Goal: Information Seeking & Learning: Learn about a topic

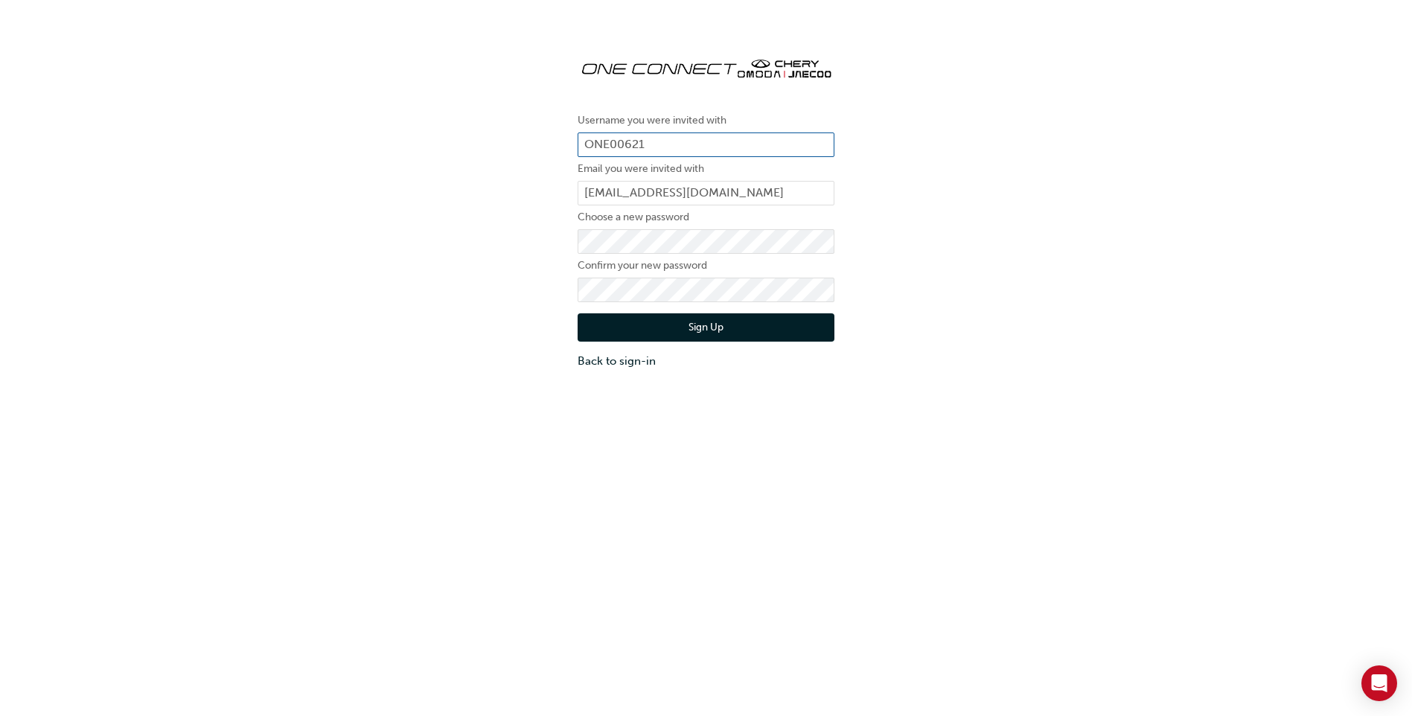
click at [666, 141] on input "ONE00621" at bounding box center [706, 144] width 257 height 25
click at [1026, 535] on div "Username you were invited with ONE00621 Email you were invited with parts1@wind…" at bounding box center [706, 391] width 1412 height 716
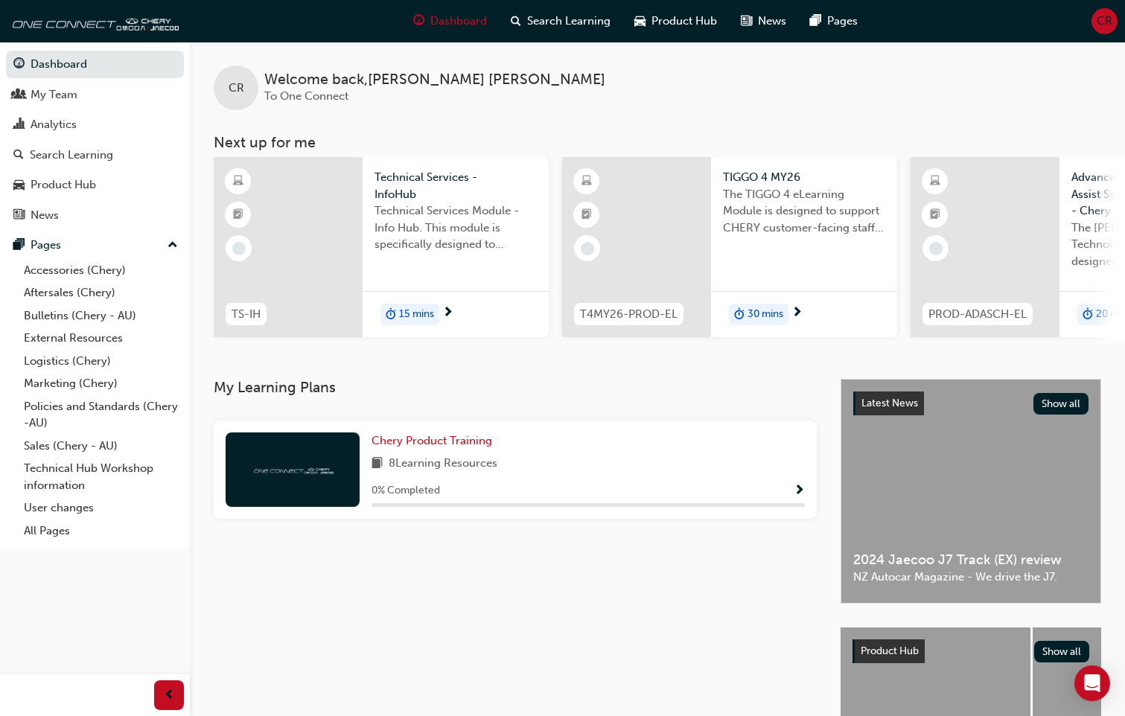
click at [773, 628] on div "My Learning Plans Chery Product Training 8 Learning Resources 0 % Completed" at bounding box center [527, 609] width 627 height 461
click at [343, 556] on div "My Learning Plans Chery Product Training 8 Learning Resources 0 % Completed" at bounding box center [527, 609] width 627 height 461
click at [354, 421] on div at bounding box center [515, 415] width 615 height 12
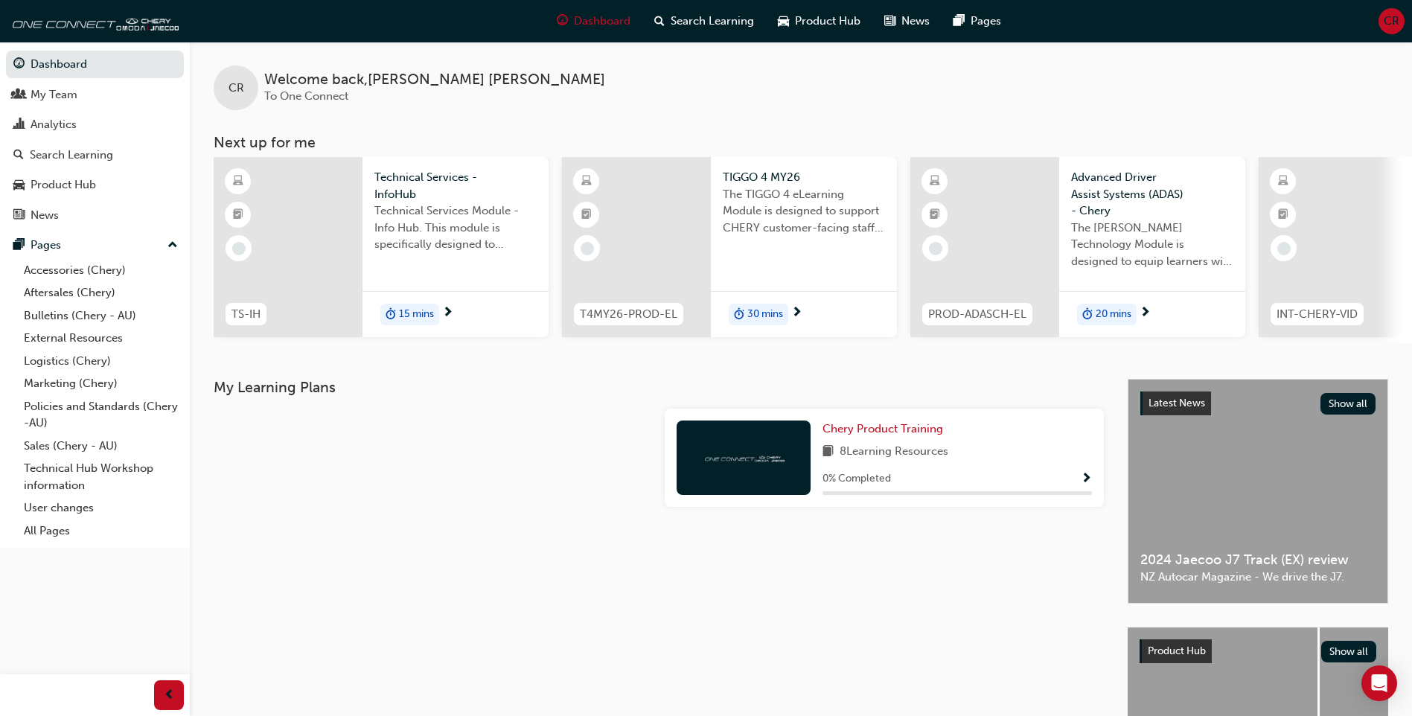
click at [979, 461] on div "8 Learning Resources" at bounding box center [956, 452] width 269 height 19
click at [674, 459] on div "Chery Product Training 8 Learning Resources 0 % Completed" at bounding box center [884, 458] width 439 height 98
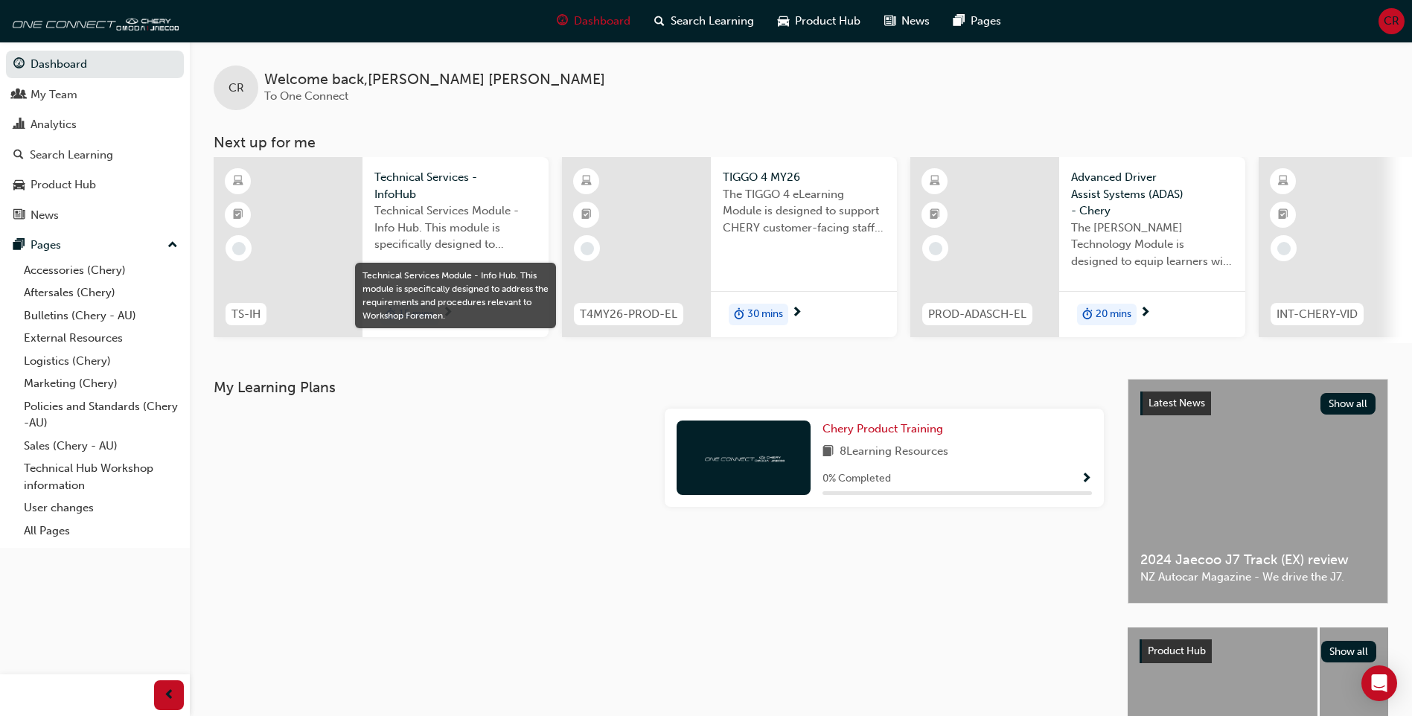
click at [761, 464] on img at bounding box center [744, 457] width 82 height 14
click at [928, 435] on span "Chery Product Training" at bounding box center [882, 428] width 121 height 13
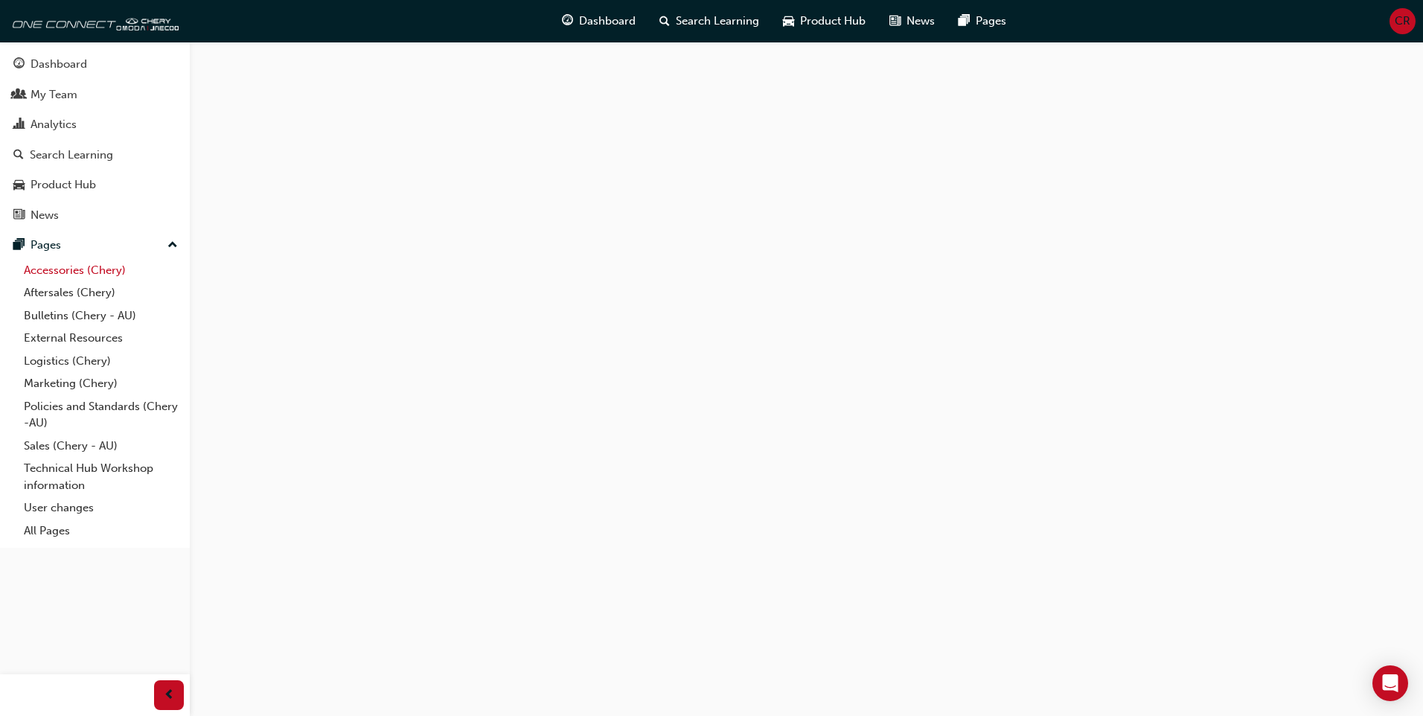
click at [65, 266] on link "Accessories (Chery)" at bounding box center [101, 270] width 166 height 23
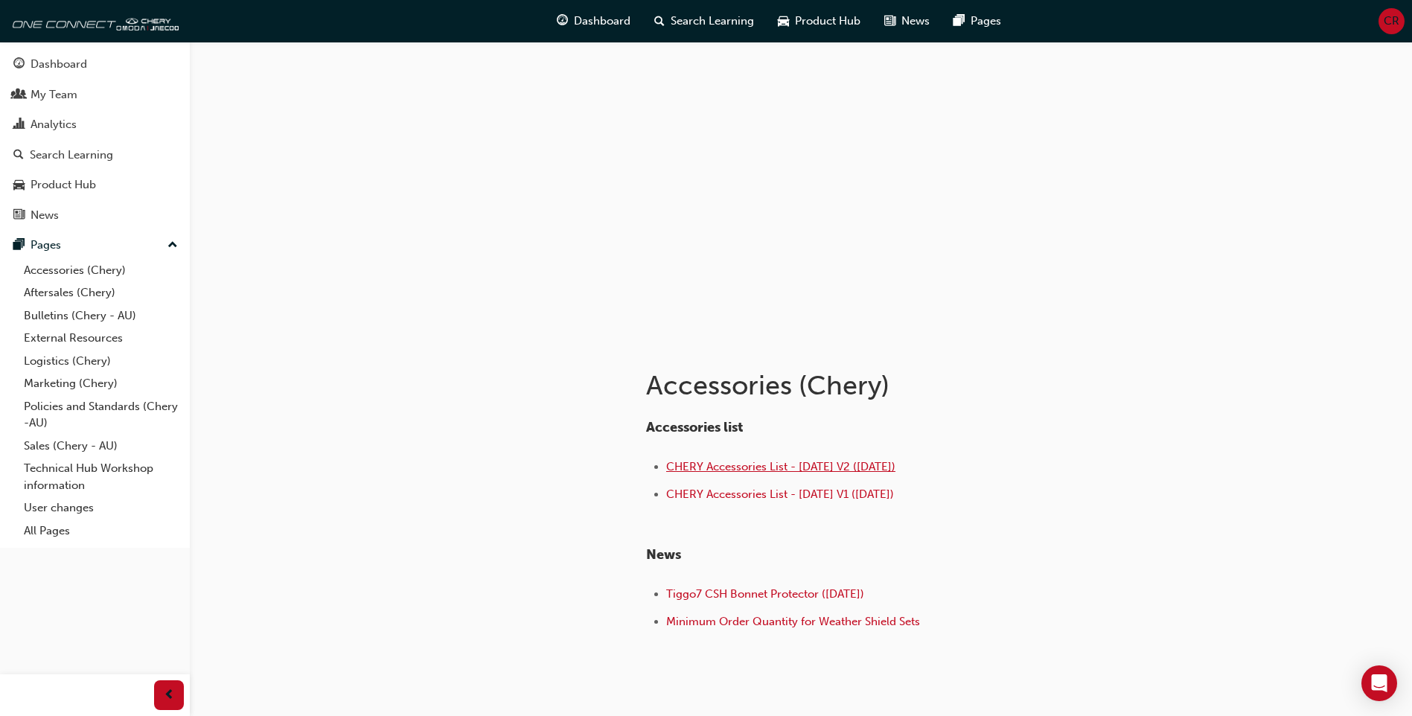
click at [782, 463] on span "CHERY Accessories List - Sep 25 V2 (18.09.25)" at bounding box center [780, 466] width 229 height 13
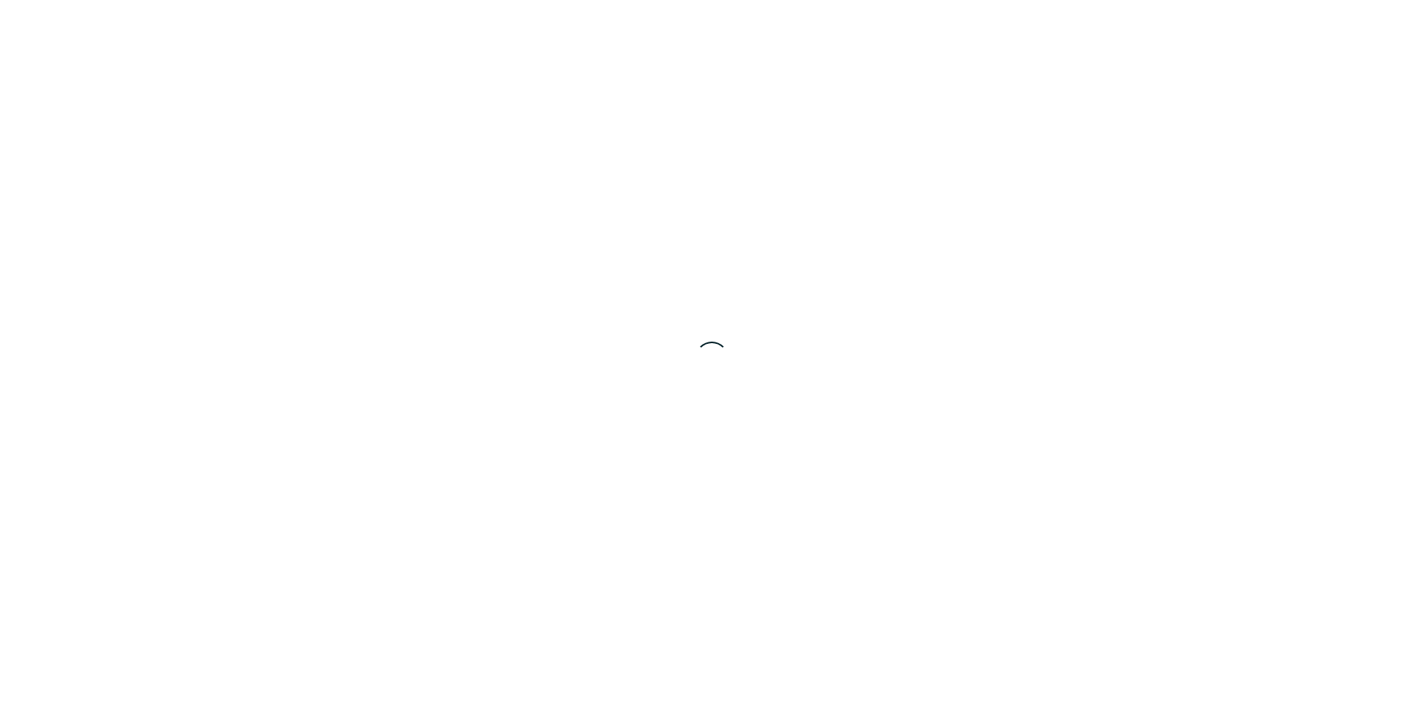
click at [884, 397] on div at bounding box center [711, 358] width 1423 height 716
click at [1081, 386] on div at bounding box center [711, 358] width 1423 height 716
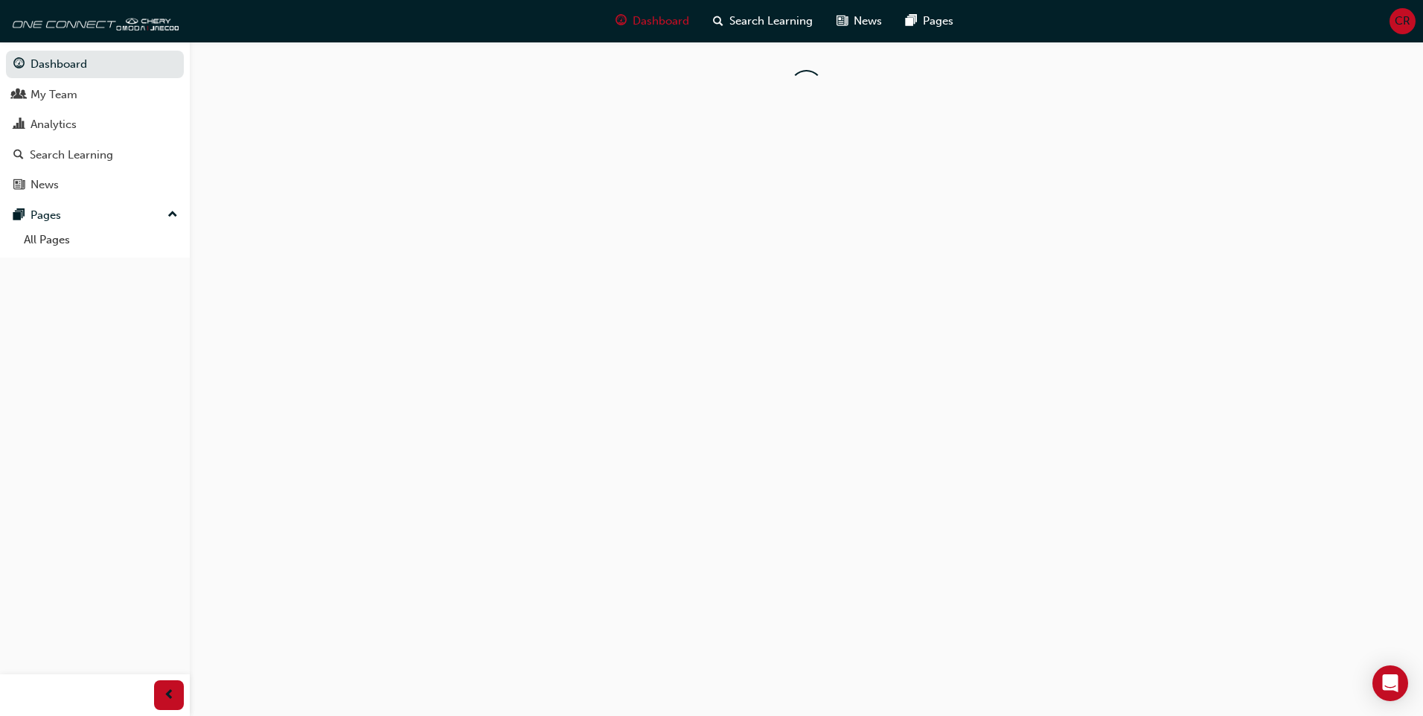
click at [619, 616] on div at bounding box center [711, 358] width 1423 height 716
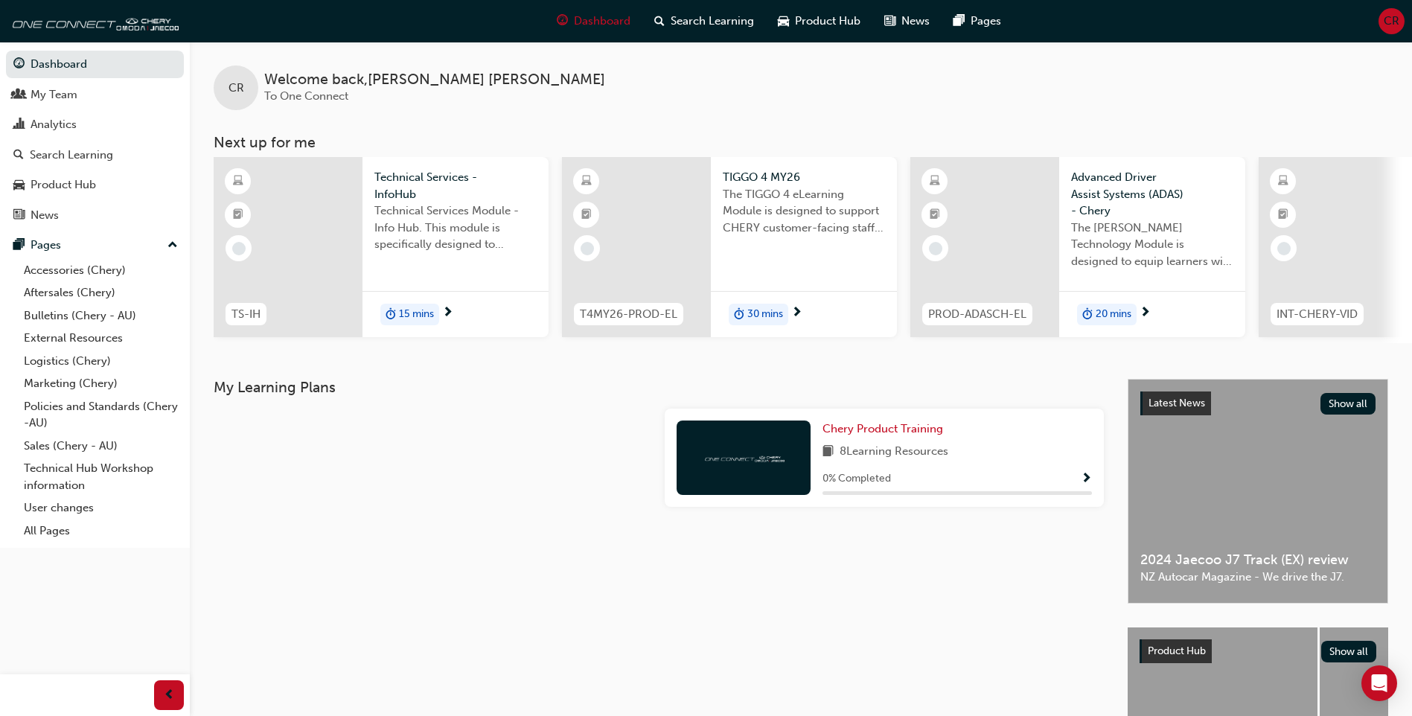
click at [570, 326] on div "T4MY26-PROD-EL" at bounding box center [628, 314] width 133 height 47
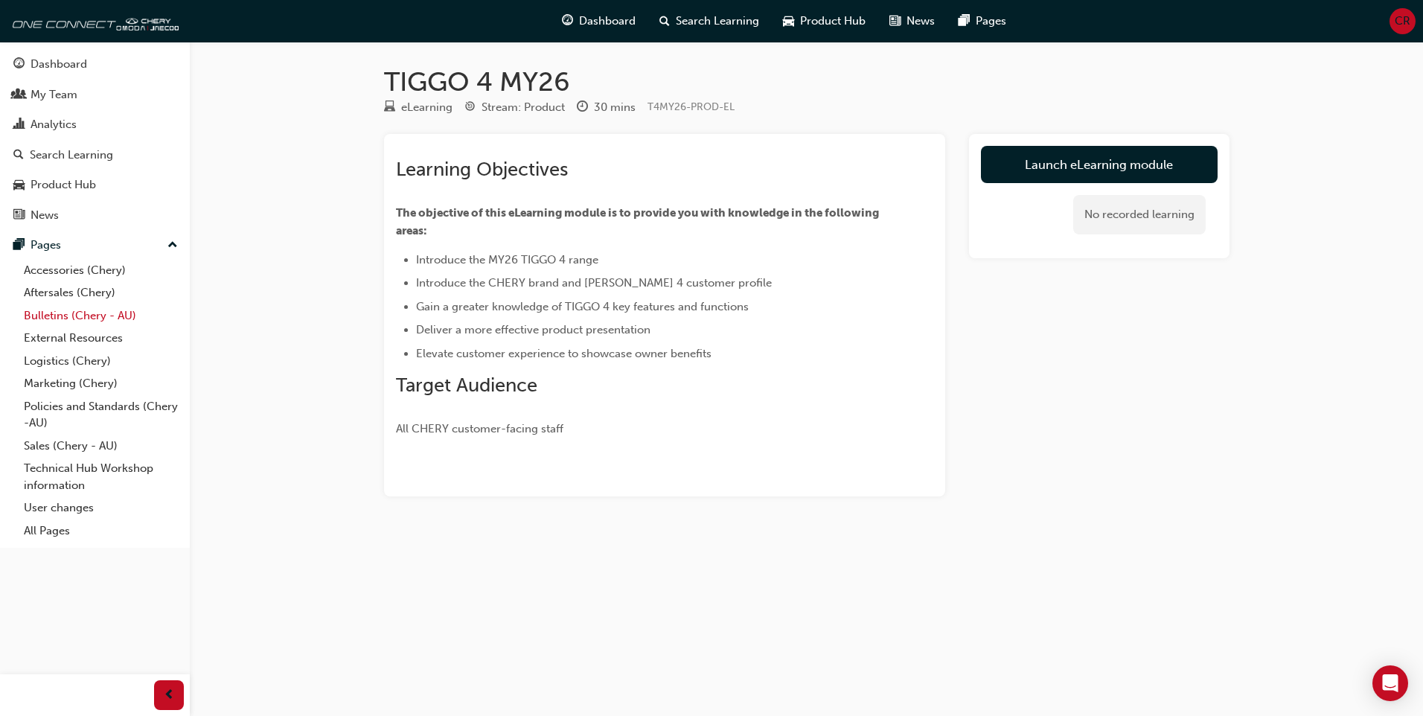
click at [109, 319] on link "Bulletins (Chery - AU)" at bounding box center [101, 315] width 166 height 23
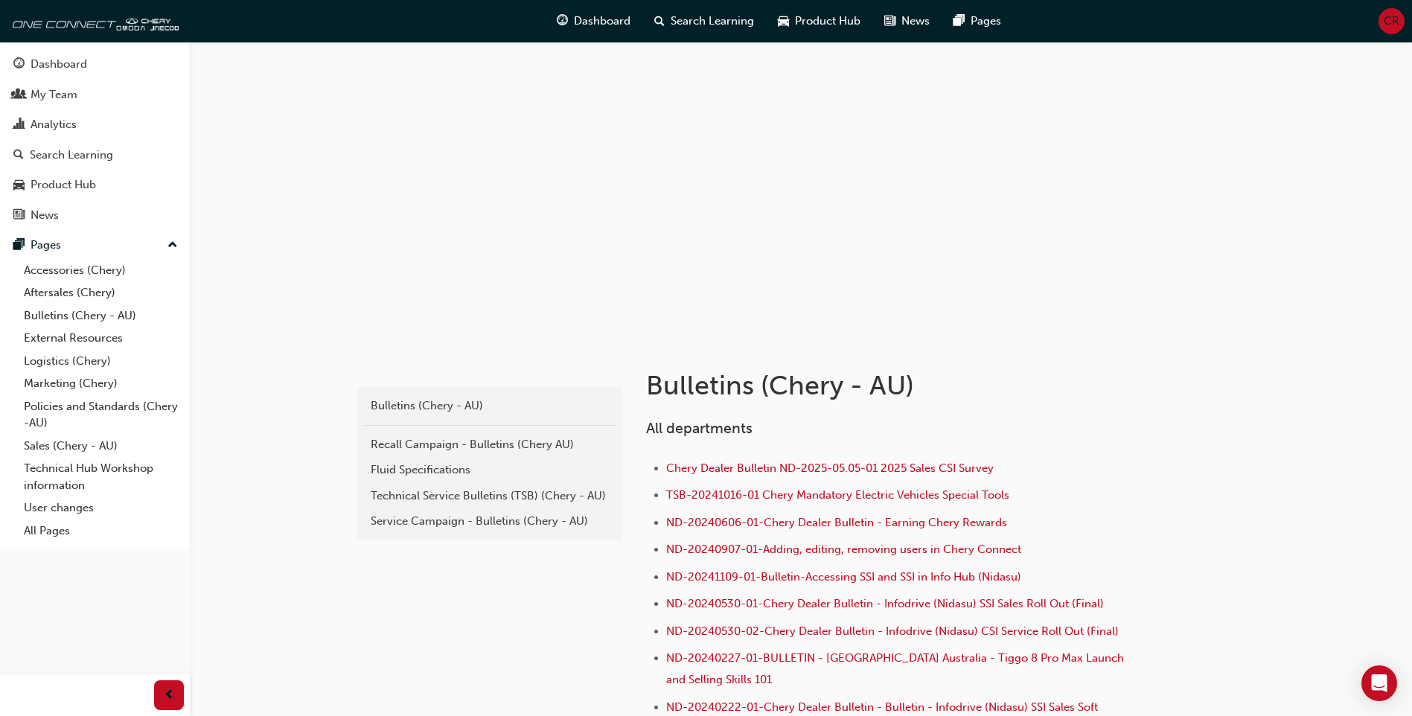
click at [170, 247] on span "up-icon" at bounding box center [172, 245] width 10 height 19
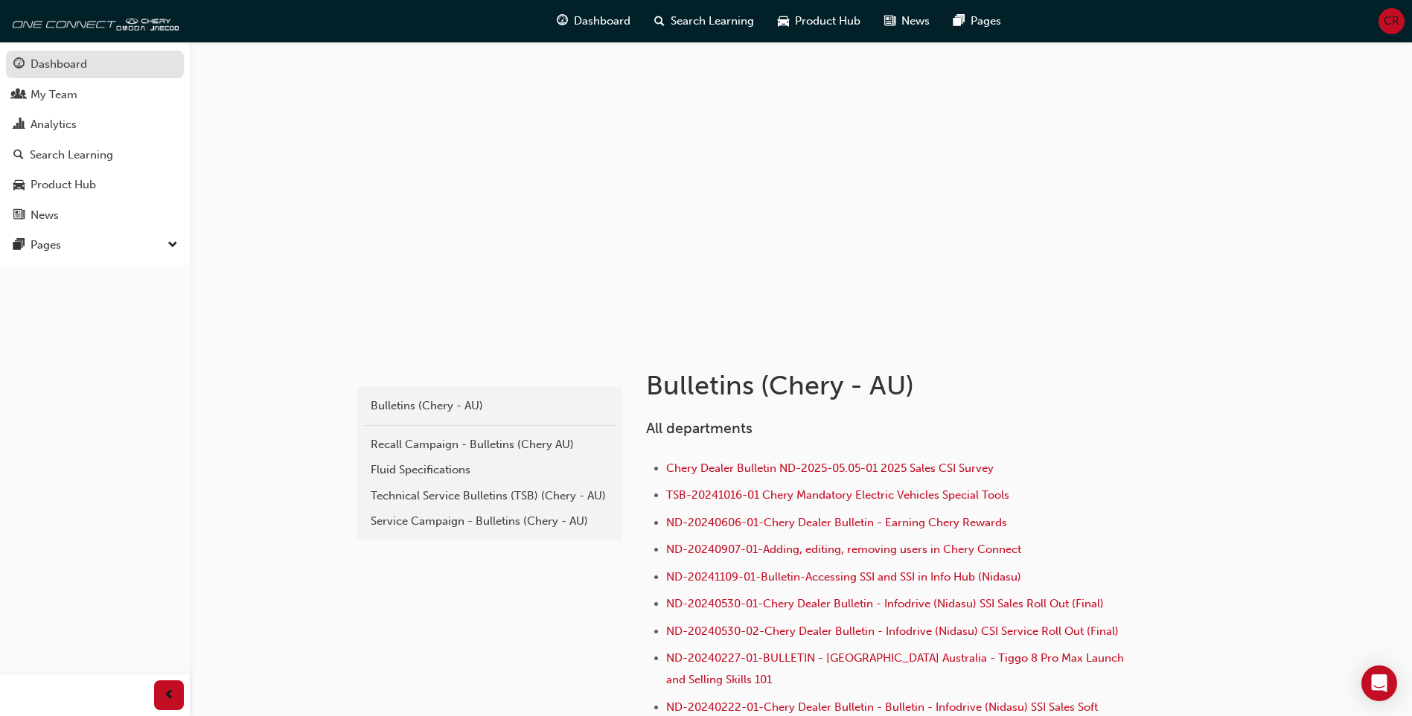
click at [122, 64] on div "Dashboard" at bounding box center [94, 64] width 163 height 19
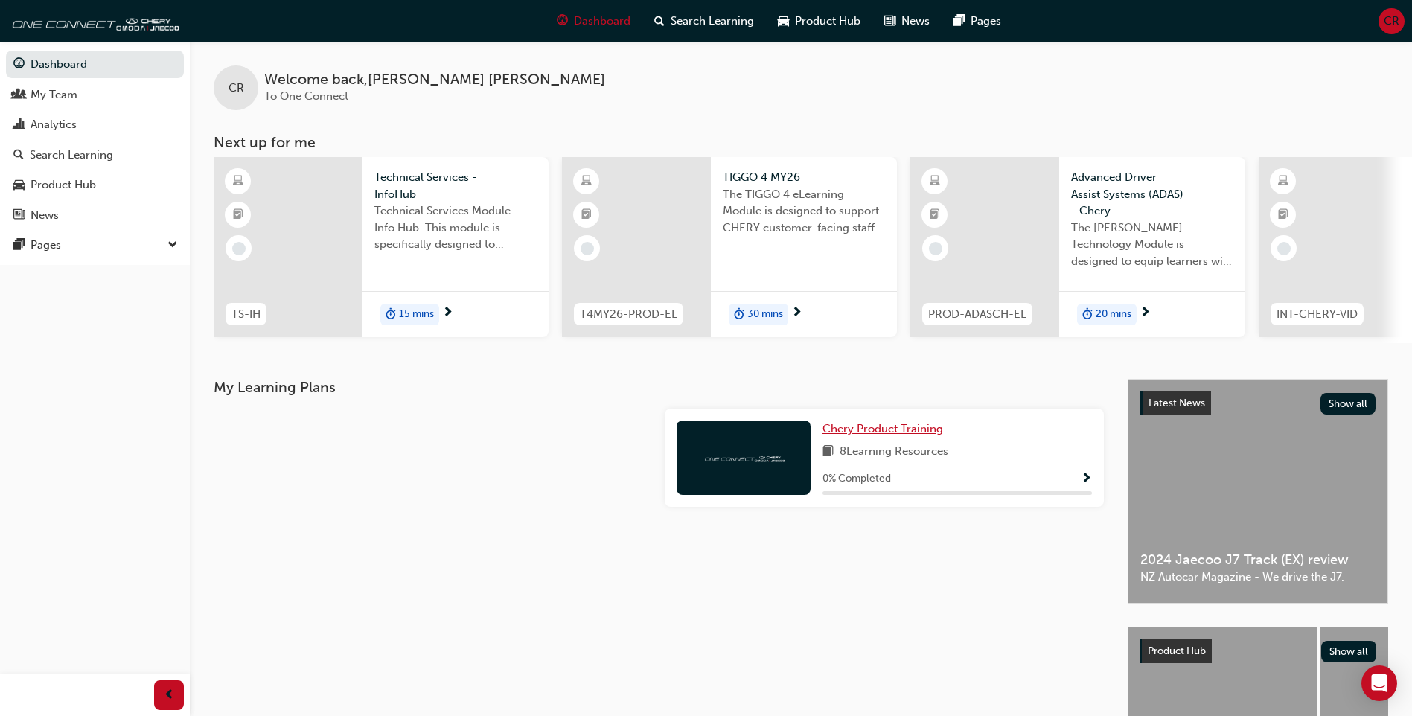
click at [890, 435] on span "Chery Product Training" at bounding box center [882, 428] width 121 height 13
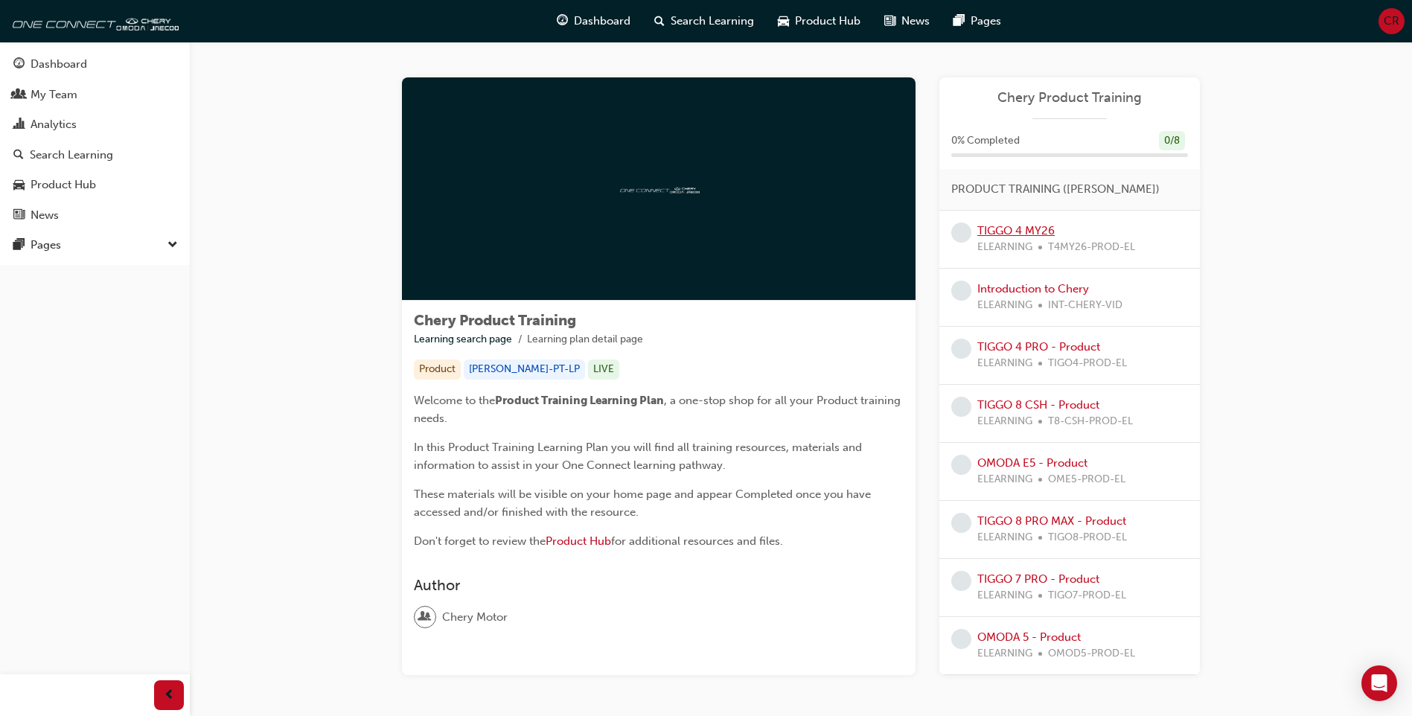
click at [999, 232] on link "TIGGO 4 MY26" at bounding box center [1015, 230] width 77 height 13
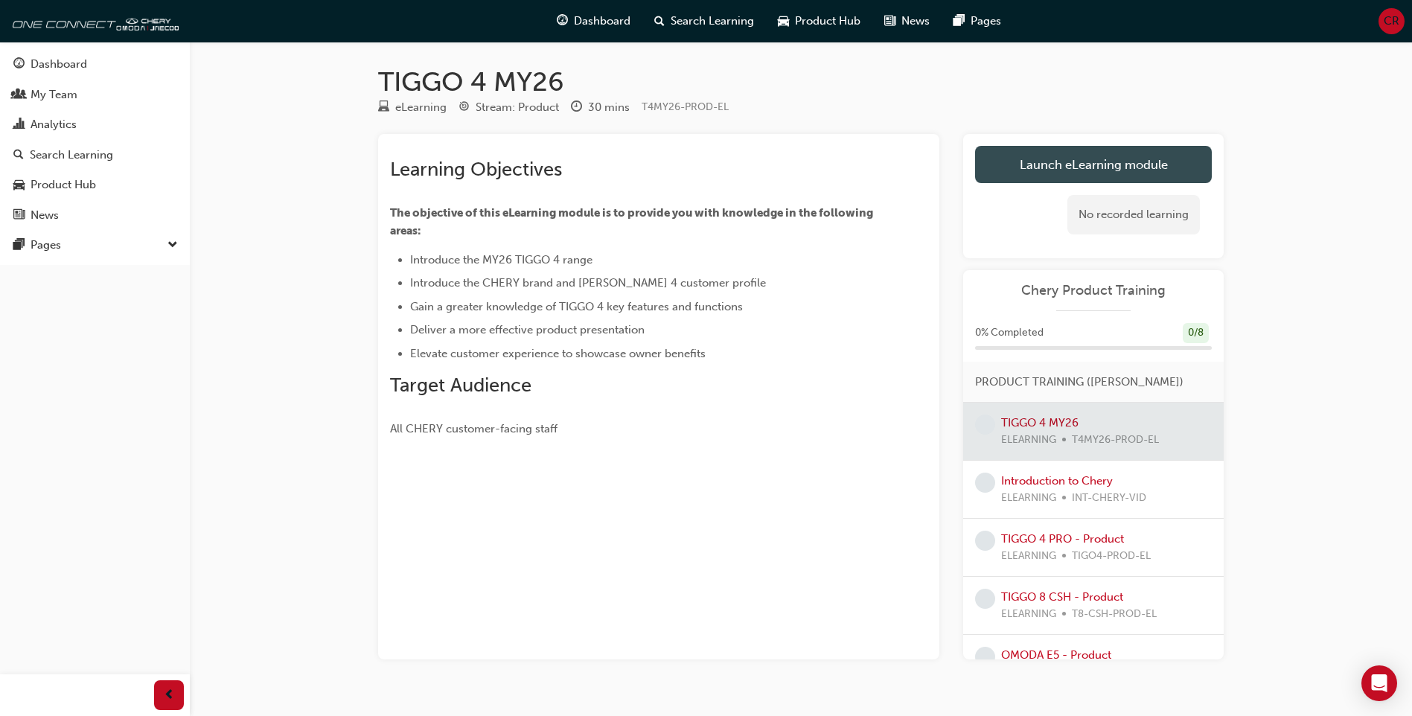
click at [1039, 173] on link "Launch eLearning module" at bounding box center [1093, 164] width 237 height 37
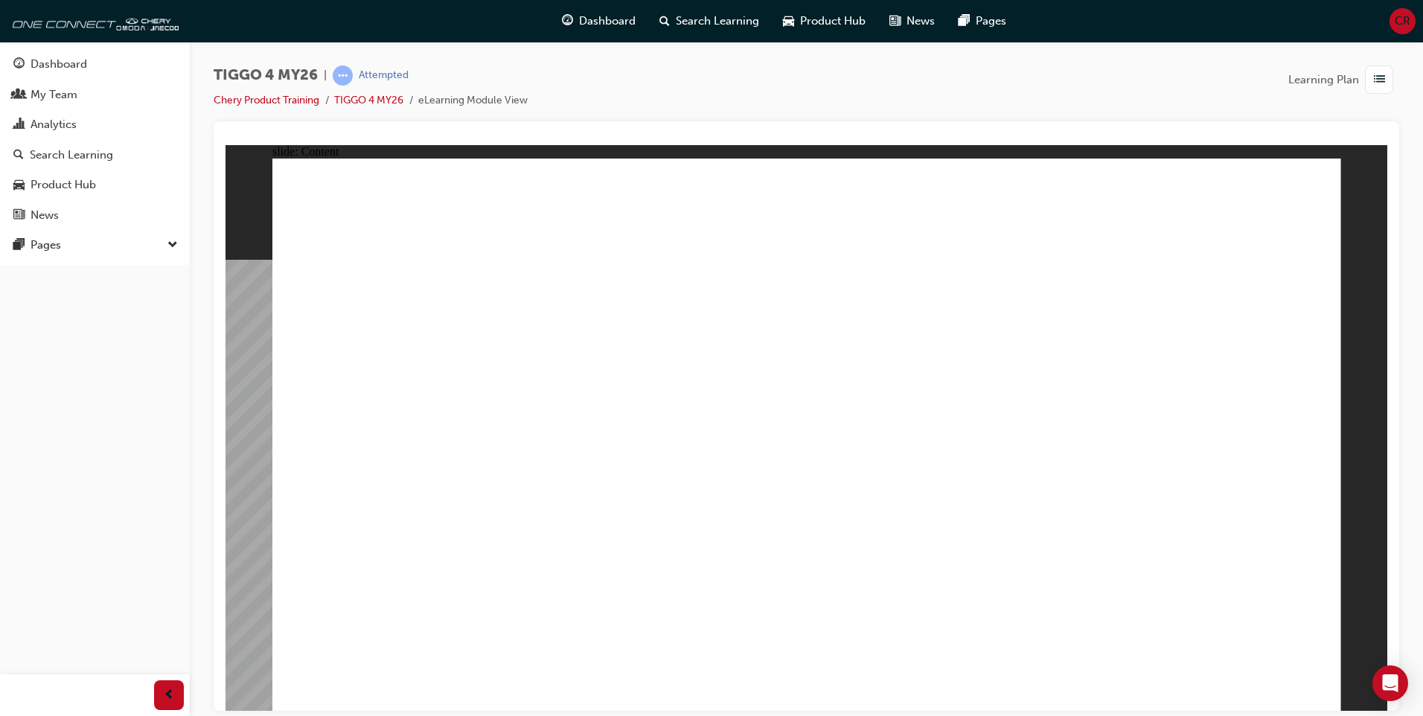
drag, startPoint x: 911, startPoint y: 371, endPoint x: 939, endPoint y: 371, distance: 28.3
